Goal: Information Seeking & Learning: Learn about a topic

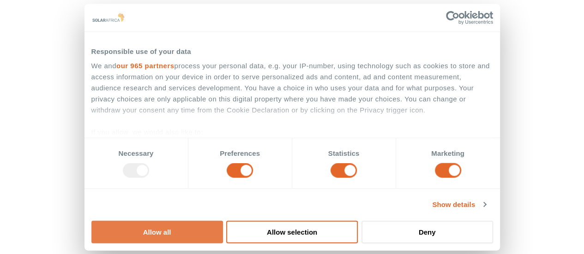
click at [223, 221] on button "Allow all" at bounding box center [157, 232] width 132 height 23
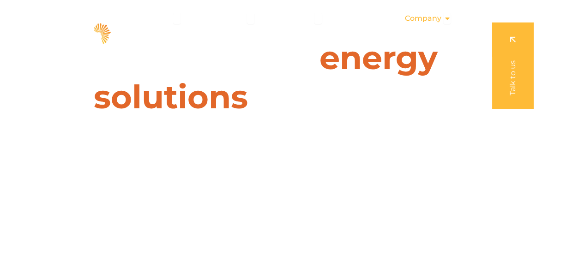
click at [443, 15] on icon "Menu" at bounding box center [446, 18] width 7 height 7
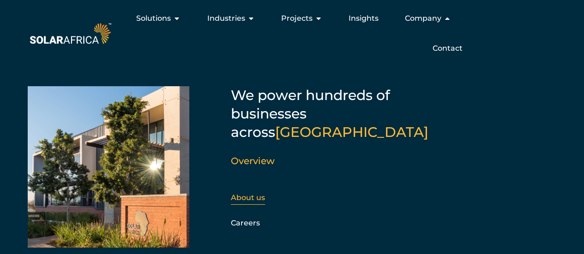
click at [242, 193] on link "About us" at bounding box center [248, 197] width 34 height 9
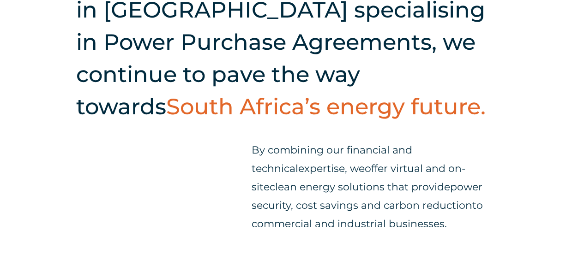
scroll to position [296, 0]
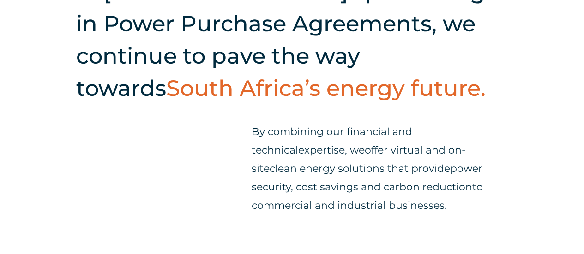
click at [223, 159] on div "Starting as one of the only companies in South Africa specialising in Power Pur…" at bounding box center [292, 88] width 584 height 360
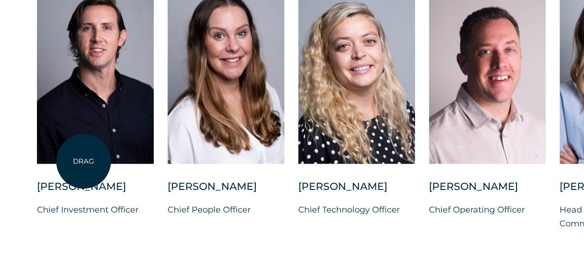
scroll to position [2383, 0]
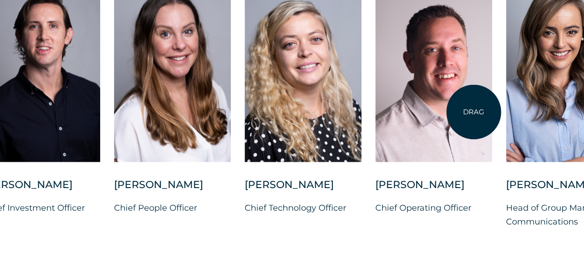
drag, startPoint x: 527, startPoint y: 143, endPoint x: 474, endPoint y: 113, distance: 61.4
click at [474, 113] on div at bounding box center [433, 70] width 117 height 184
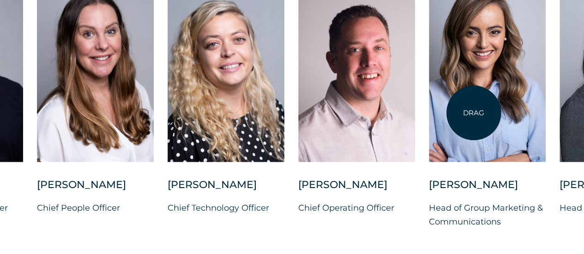
scroll to position [2401, 0]
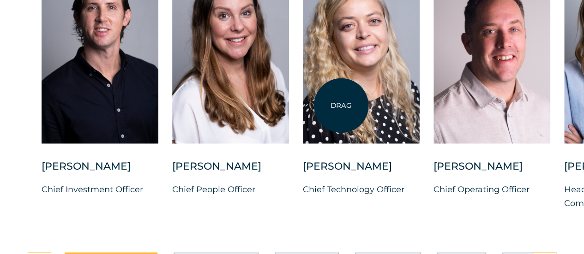
drag, startPoint x: 206, startPoint y: 95, endPoint x: 341, endPoint y: 106, distance: 135.7
click at [341, 106] on div at bounding box center [361, 52] width 117 height 184
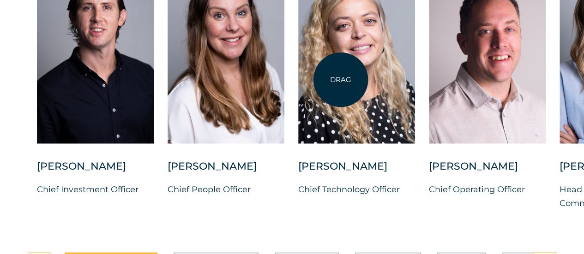
drag, startPoint x: 341, startPoint y: 106, endPoint x: 340, endPoint y: 78, distance: 27.7
click at [340, 78] on div at bounding box center [356, 52] width 117 height 184
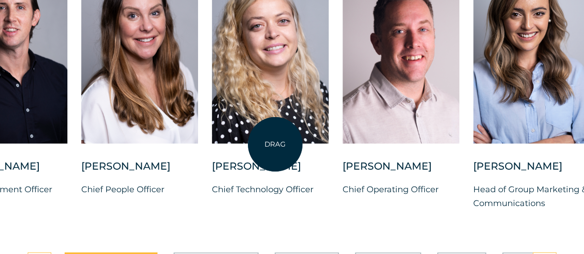
drag, startPoint x: 362, startPoint y: 115, endPoint x: 246, endPoint y: 155, distance: 122.1
click at [246, 144] on div at bounding box center [270, 52] width 117 height 184
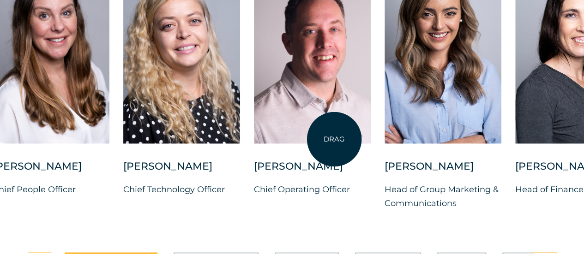
drag, startPoint x: 379, startPoint y: 140, endPoint x: 301, endPoint y: 139, distance: 78.1
click at [301, 139] on div at bounding box center [312, 52] width 117 height 184
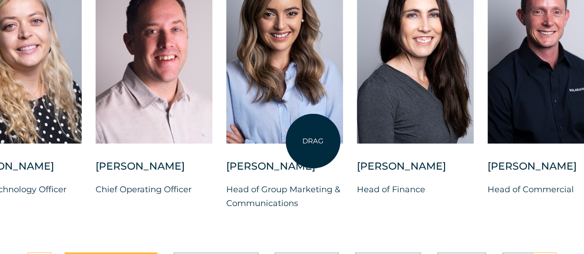
drag, startPoint x: 385, startPoint y: 134, endPoint x: 297, endPoint y: 137, distance: 87.8
click at [297, 137] on div at bounding box center [284, 52] width 117 height 184
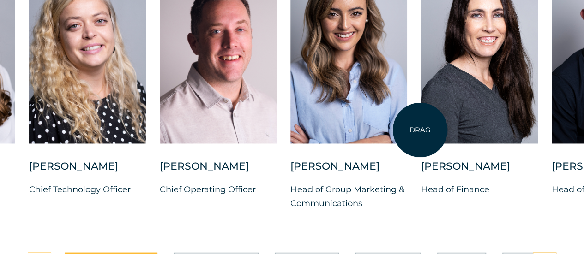
drag, startPoint x: 297, startPoint y: 137, endPoint x: 249, endPoint y: 145, distance: 48.6
click at [249, 145] on div "Charl Alheit Chief Investment Officer Candice Seggie Chief People Officer Suné …" at bounding box center [290, 92] width 1119 height 265
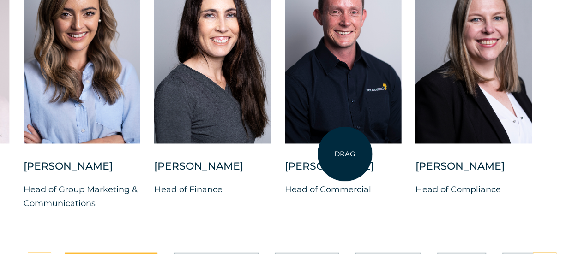
drag, startPoint x: 413, startPoint y: 148, endPoint x: 247, endPoint y: 158, distance: 166.5
click at [247, 158] on div "Charl Alheit Chief Investment Officer Candice Seggie Chief People Officer Suné …" at bounding box center [23, 92] width 1119 height 265
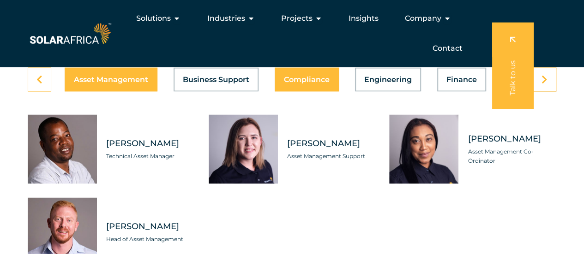
scroll to position [2586, 0]
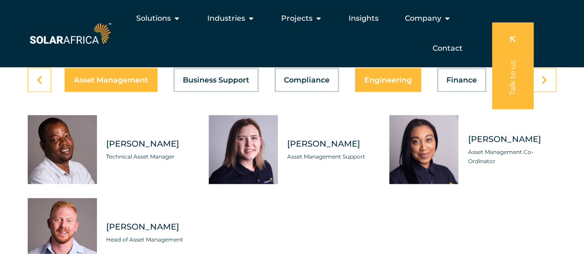
click at [387, 92] on button "Engineering" at bounding box center [388, 80] width 66 height 24
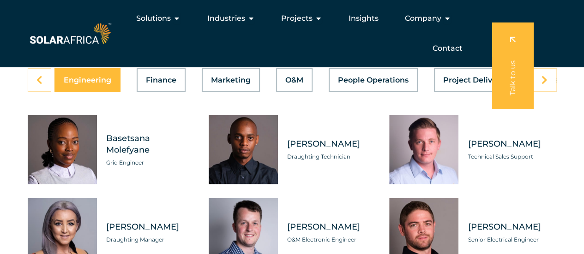
scroll to position [0, 302]
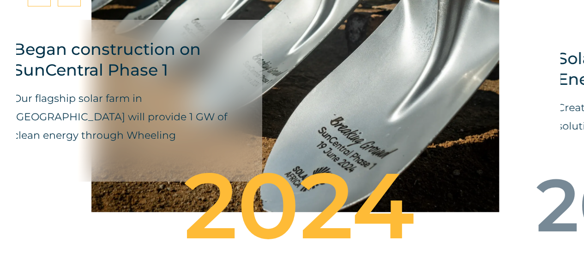
scroll to position [3454, 0]
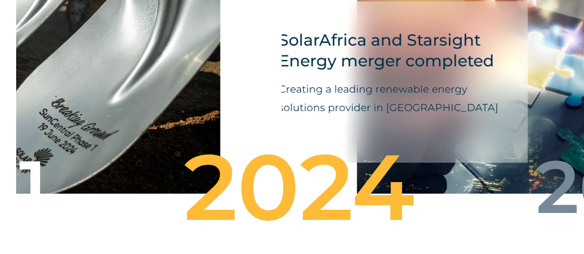
drag, startPoint x: 525, startPoint y: 155, endPoint x: 204, endPoint y: 146, distance: 320.5
click at [204, 146] on div "Began construction on SunCentral Phase 1 Our flagship solar farm in De Aar will…" at bounding box center [2, 84] width 531 height 245
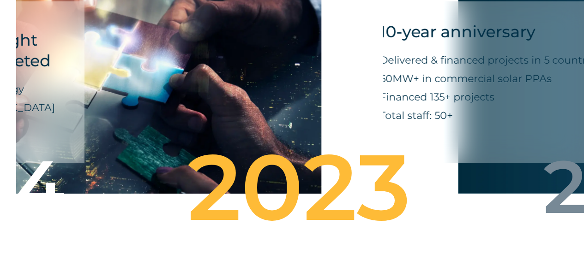
drag, startPoint x: 301, startPoint y: 127, endPoint x: 70, endPoint y: 132, distance: 230.9
click at [70, 132] on div "SolarAfrica and Starsight Energy merger completed Creating a leading renewable …" at bounding box center [118, 84] width 408 height 245
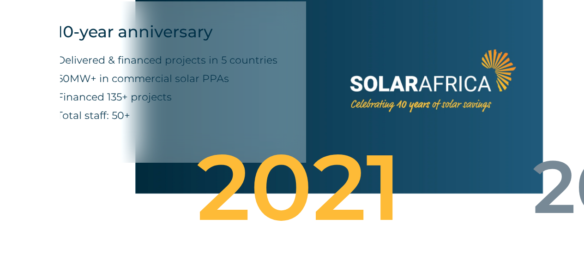
drag, startPoint x: 217, startPoint y: 132, endPoint x: 261, endPoint y: 141, distance: 44.8
click at [261, 125] on p "Delivered & financed projects in 5 countries 60MW+ in commercial solar PPAs Fin…" at bounding box center [168, 88] width 222 height 74
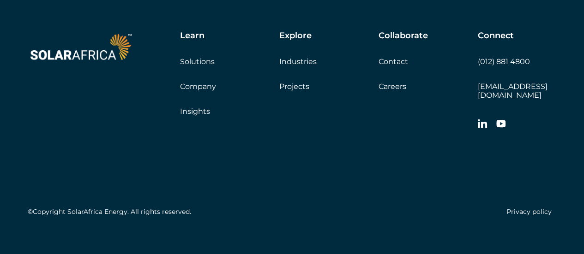
scroll to position [3747, 0]
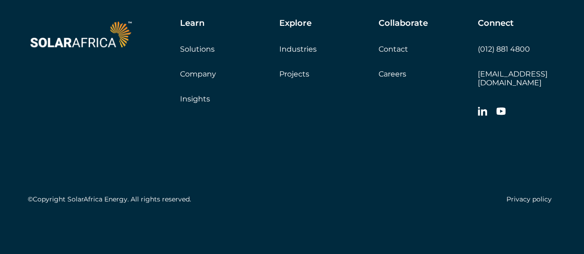
click at [305, 78] on link "Projects" at bounding box center [294, 74] width 30 height 9
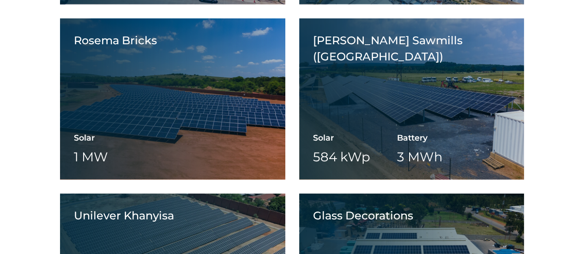
scroll to position [1182, 0]
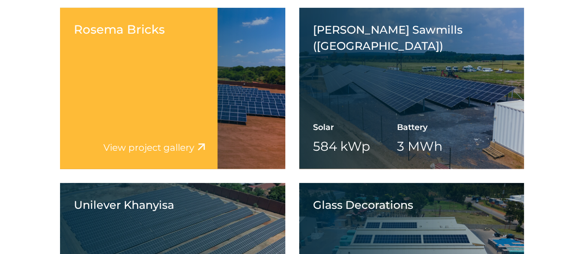
click at [230, 80] on div "Rosema Bricks Solar 1 MW Battery Wheeling" at bounding box center [172, 89] width 225 height 162
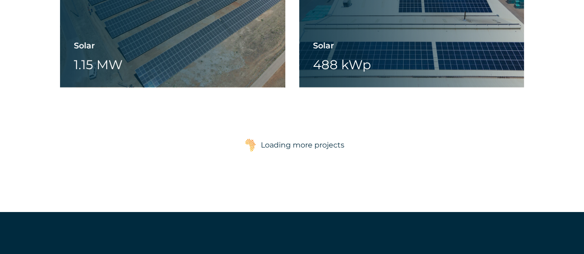
scroll to position [1441, 0]
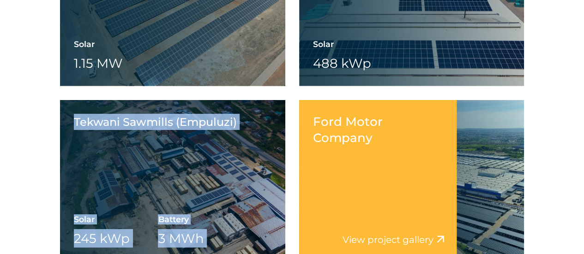
drag, startPoint x: 315, startPoint y: 147, endPoint x: 313, endPoint y: 132, distance: 15.8
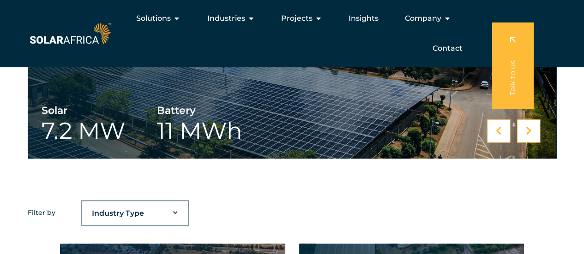
scroll to position [0, 0]
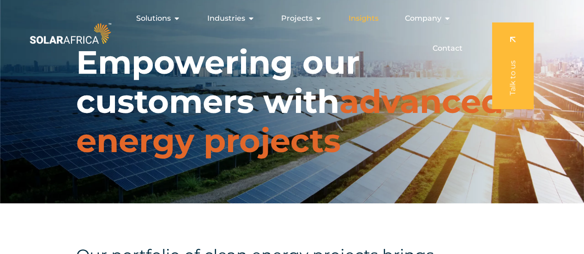
click at [370, 18] on span "Insights" at bounding box center [363, 18] width 30 height 11
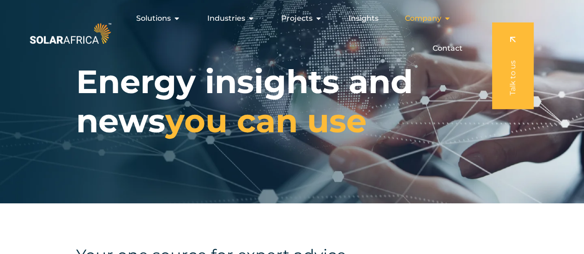
click at [440, 14] on div "Company Close Company Open Company" at bounding box center [427, 18] width 61 height 18
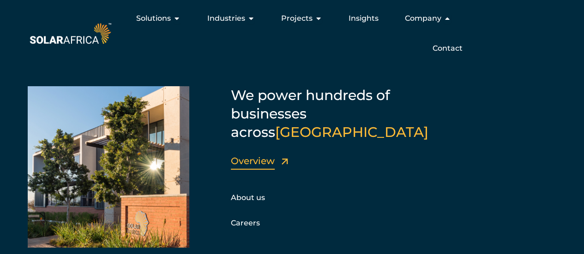
click at [248, 156] on link "Overview" at bounding box center [253, 161] width 44 height 11
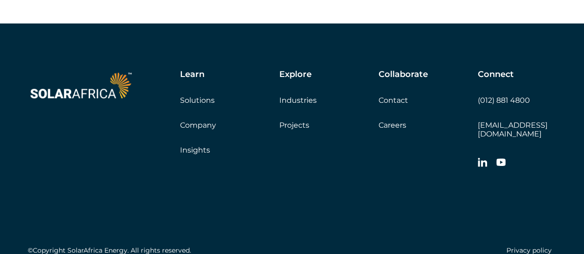
scroll to position [3414, 0]
